Goal: Find specific page/section: Find specific page/section

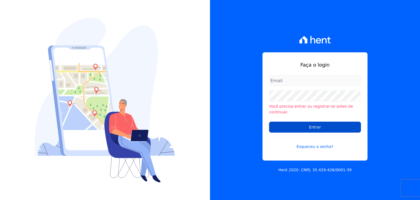
type input "[EMAIL_ADDRESS][DOMAIN_NAME]"
click at [291, 124] on input "Entrar" at bounding box center [315, 126] width 92 height 11
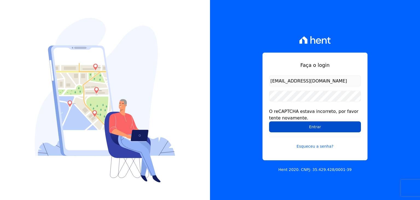
click at [304, 127] on input "Entrar" at bounding box center [315, 126] width 92 height 11
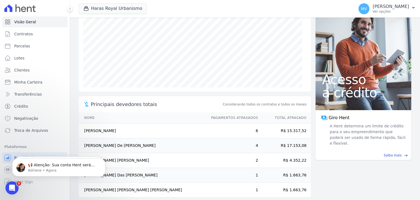
scroll to position [79, 0]
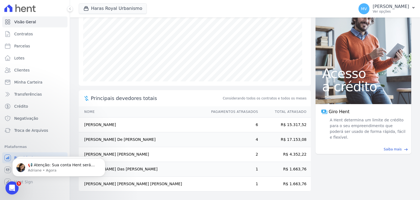
click at [329, 163] on main "task_alt Tarefas em aberto 0 Ver tarefas east Posição de parcelas Julho/2024 Ag…" at bounding box center [245, 109] width 350 height 182
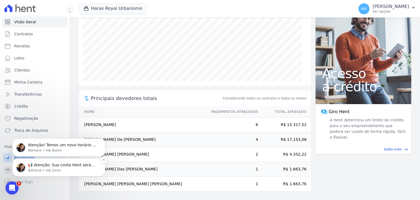
click at [40, 167] on p "📢 Atenção: Sua conta Hent será migrada para a Conta Arke! Estamos trazendo para…" at bounding box center [63, 164] width 71 height 5
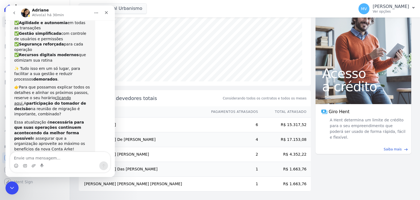
scroll to position [68, 0]
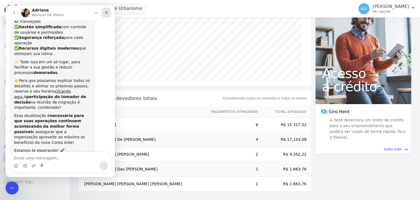
click at [109, 13] on div "Fechar" at bounding box center [106, 13] width 10 height 10
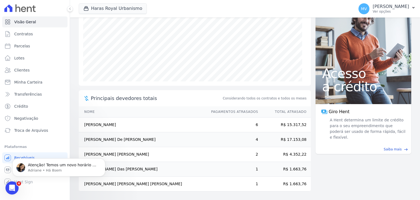
scroll to position [0, 0]
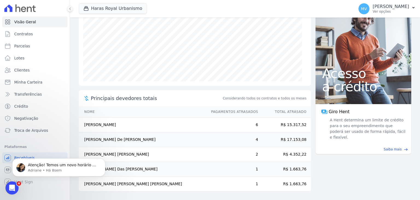
click at [253, 140] on td "4" at bounding box center [232, 139] width 53 height 15
click at [20, 68] on span "Clientes" at bounding box center [21, 69] width 15 height 5
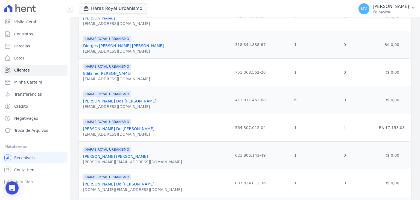
scroll to position [178, 0]
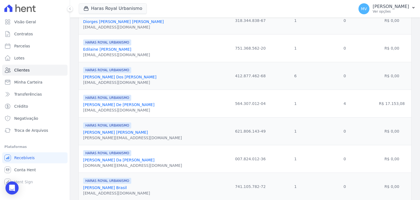
click at [94, 106] on link "[PERSON_NAME] De [PERSON_NAME]" at bounding box center [118, 104] width 71 height 4
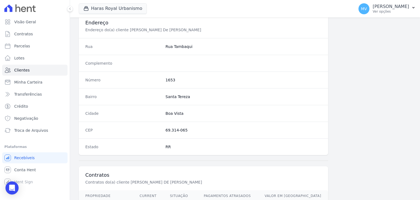
scroll to position [336, 0]
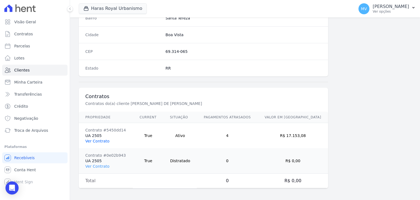
click at [96, 140] on link "Ver Contrato" at bounding box center [97, 141] width 24 height 4
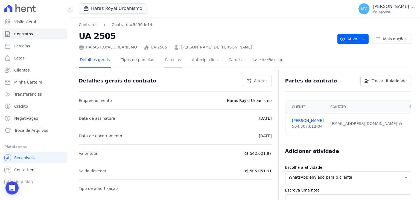
click at [166, 59] on link "Parcelas" at bounding box center [173, 60] width 18 height 14
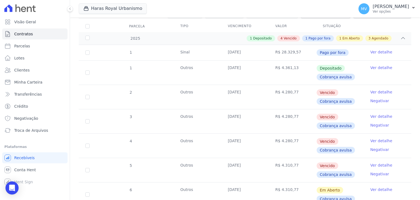
scroll to position [69, 0]
